Goal: Information Seeking & Learning: Learn about a topic

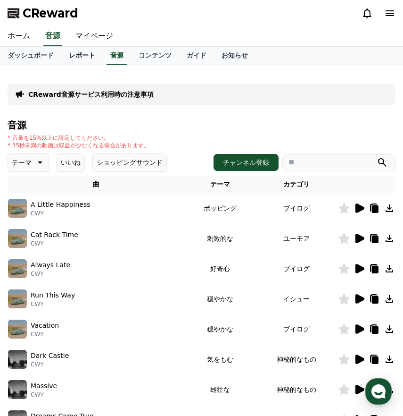
click at [89, 50] on link "レポート" at bounding box center [82, 56] width 42 height 18
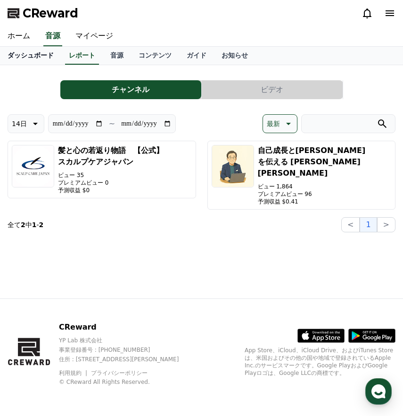
click at [39, 55] on link "ダッシュボード" at bounding box center [30, 56] width 61 height 18
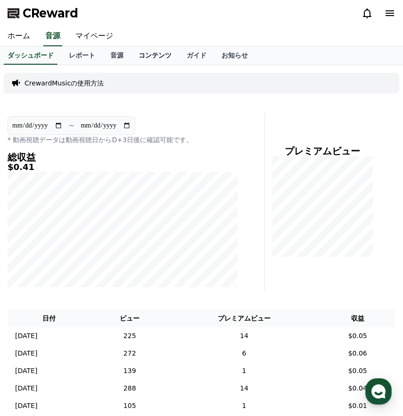
click at [149, 61] on link "コンテンツ" at bounding box center [155, 56] width 48 height 18
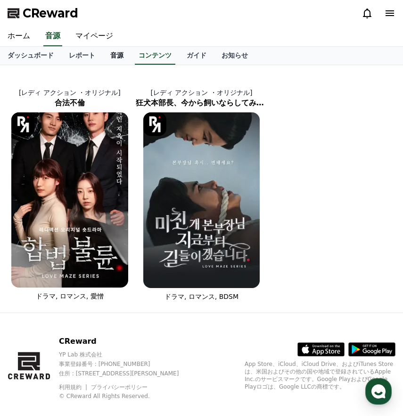
click at [123, 54] on link "音源" at bounding box center [117, 56] width 28 height 18
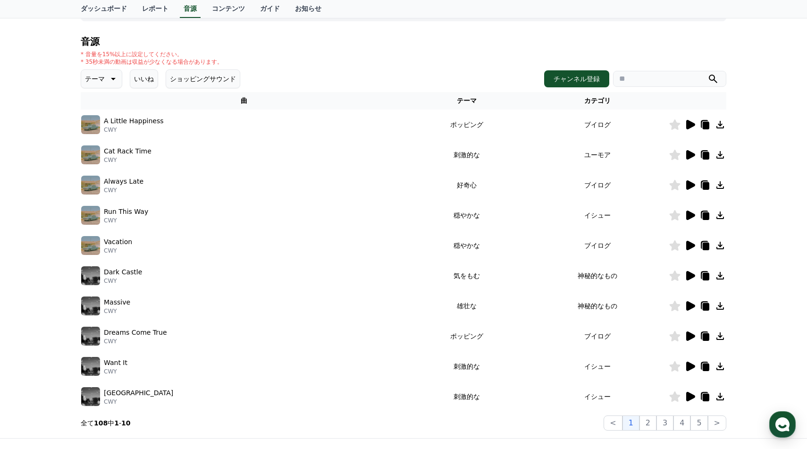
scroll to position [85, 0]
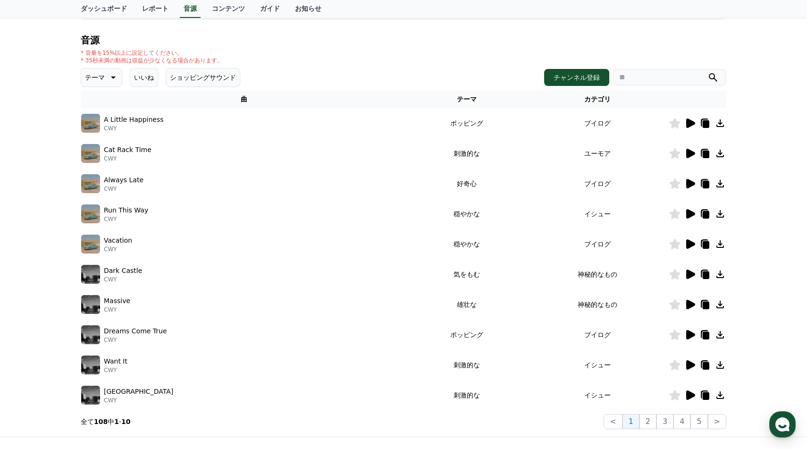
click at [107, 78] on icon at bounding box center [112, 77] width 11 height 11
click at [138, 72] on button "いいね" at bounding box center [144, 77] width 28 height 19
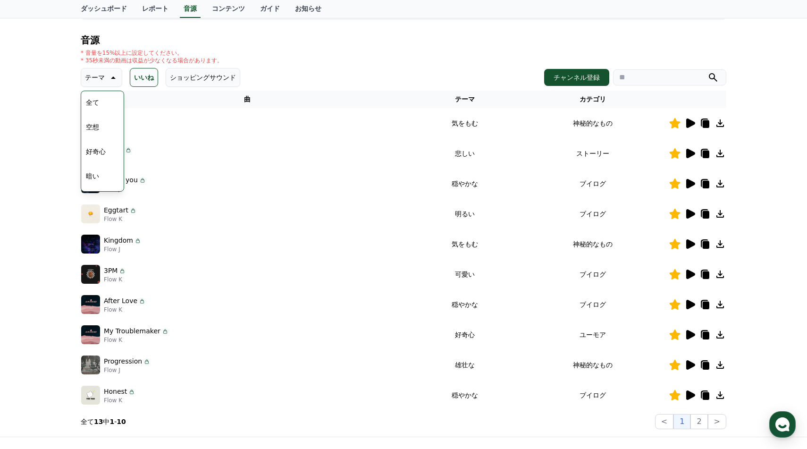
click at [93, 105] on button "全て" at bounding box center [92, 102] width 21 height 21
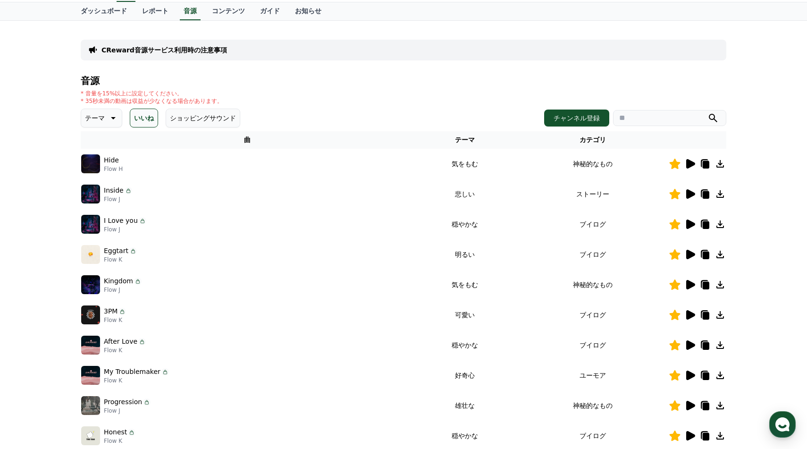
scroll to position [46, 0]
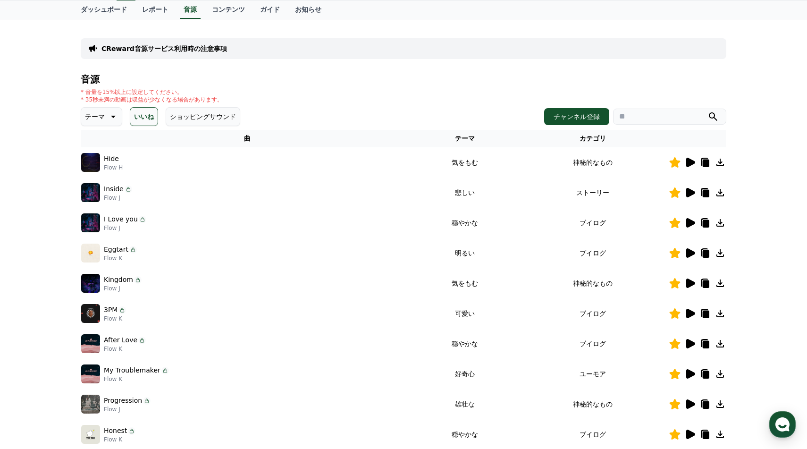
click at [109, 121] on icon at bounding box center [112, 116] width 11 height 11
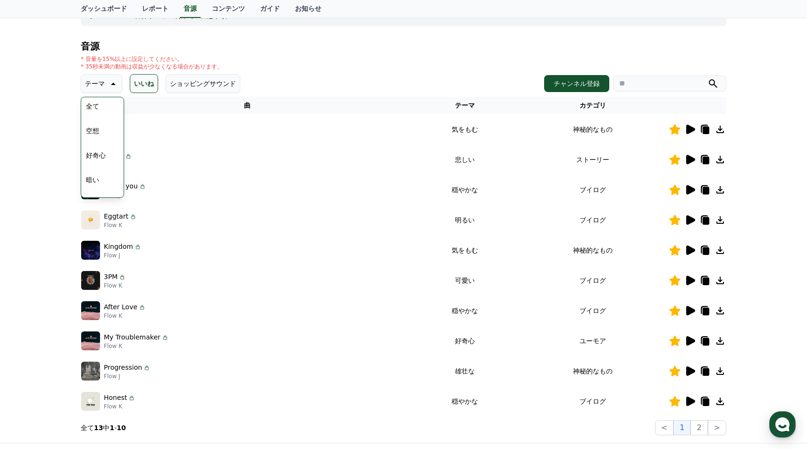
scroll to position [0, 0]
click at [252, 63] on div "* 音量を15%以上に設定してください。 * 35秒未満の動画は収益が少なくなる場合があります。" at bounding box center [403, 62] width 645 height 15
click at [37, 87] on div "CReward音源サービス利用時の注意事項 音源 * 音量を15%以上に設定してください。 * 35秒未満の動画は収益が少なくなる場合があります。 テーマ テ…" at bounding box center [403, 214] width 807 height 456
click at [92, 133] on button "空想" at bounding box center [92, 133] width 21 height 21
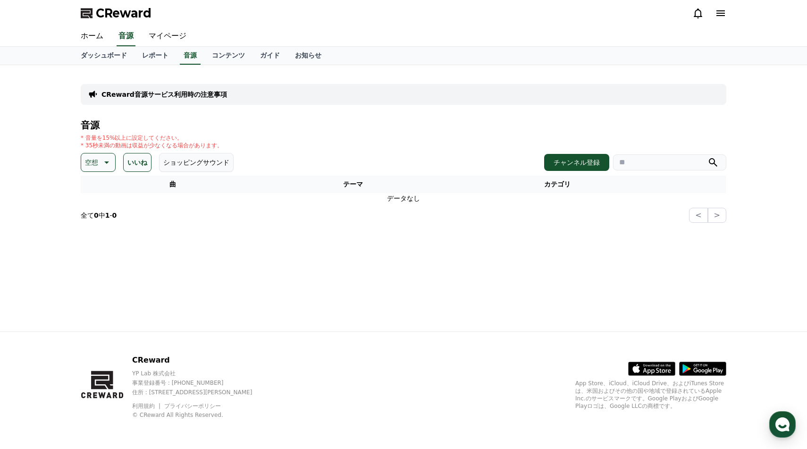
click at [110, 163] on icon at bounding box center [105, 162] width 11 height 11
click at [103, 189] on div "全て 空想 好奇心 暗い 明るい ポッピング 刺激的な 反転 [PERSON_NAME]な 劇的な 喜ばしい 気分 EDM 溝 悲しい 穏やかな 可愛い 感動…" at bounding box center [102, 420] width 41 height 487
click at [90, 185] on button "全て" at bounding box center [92, 187] width 21 height 21
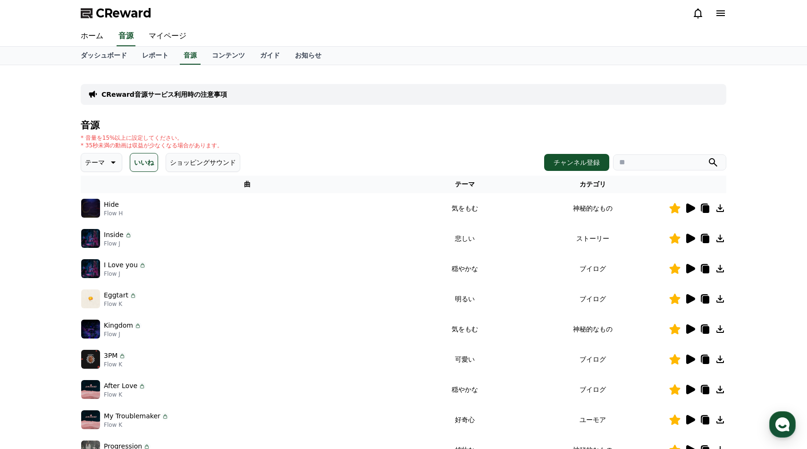
click at [141, 236] on div "Inside Flow J" at bounding box center [247, 238] width 332 height 19
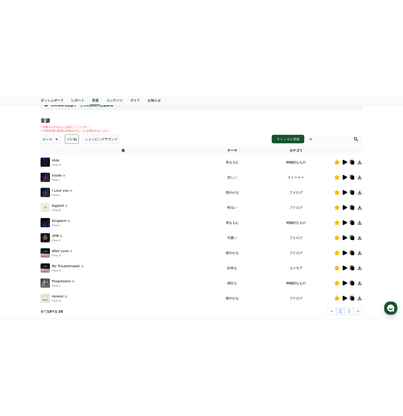
scroll to position [76, 0]
